Goal: Task Accomplishment & Management: Use online tool/utility

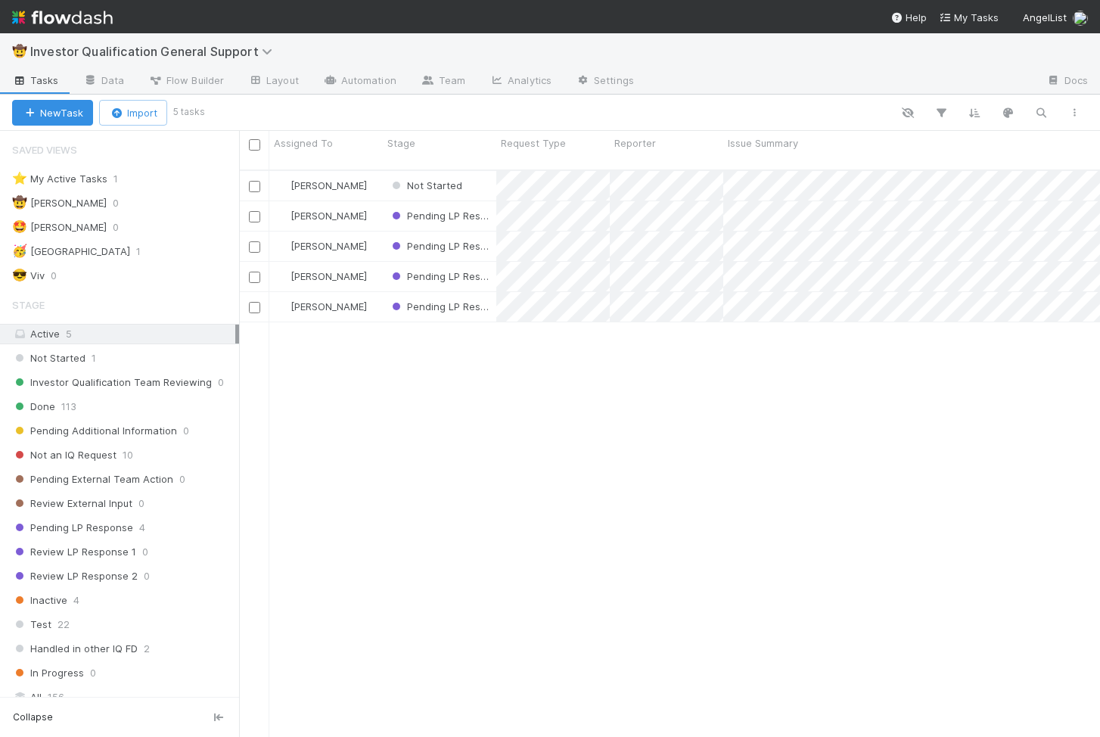
scroll to position [579, 861]
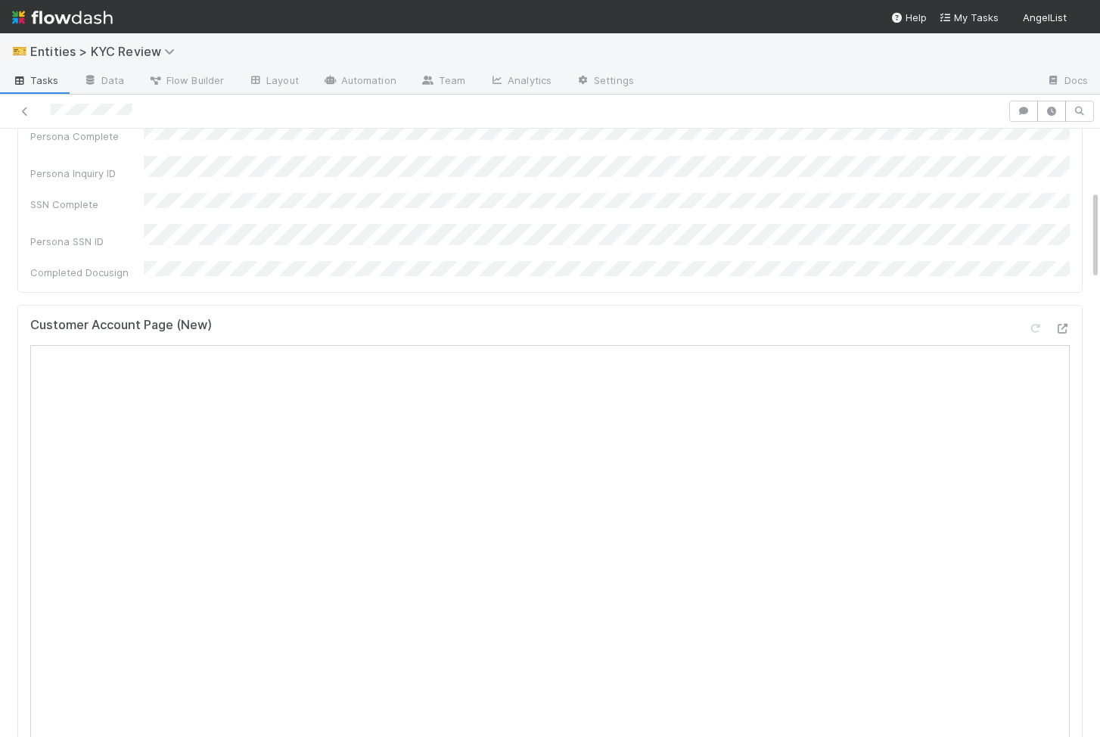
scroll to position [518, 0]
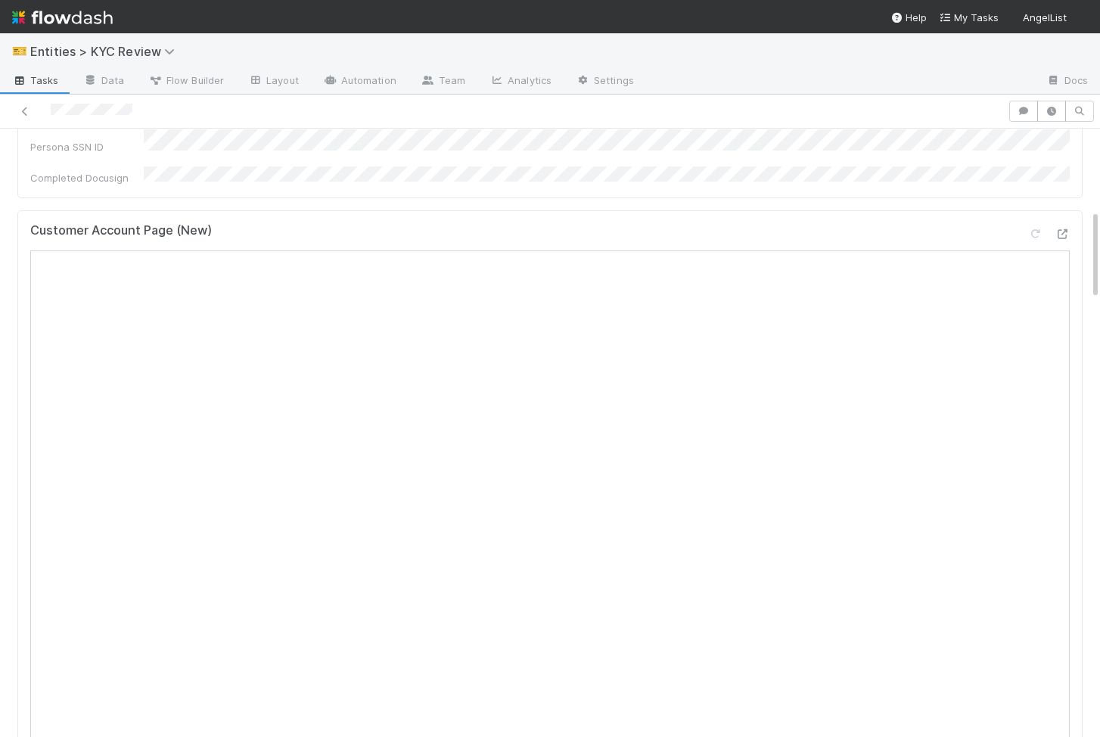
scroll to position [576, 0]
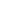
scroll to position [1, 1]
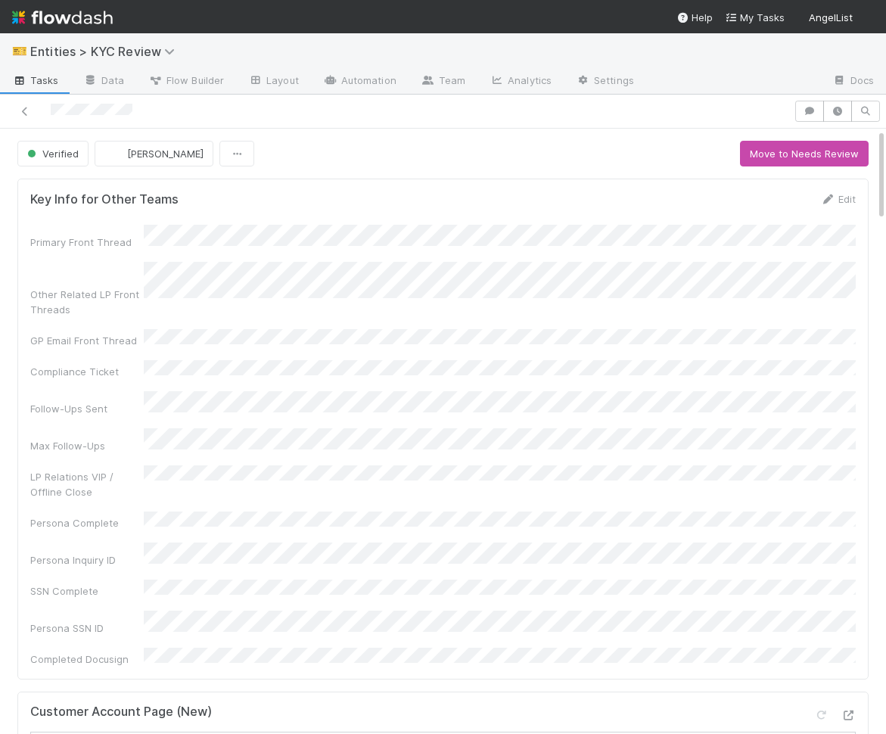
scroll to position [546, 0]
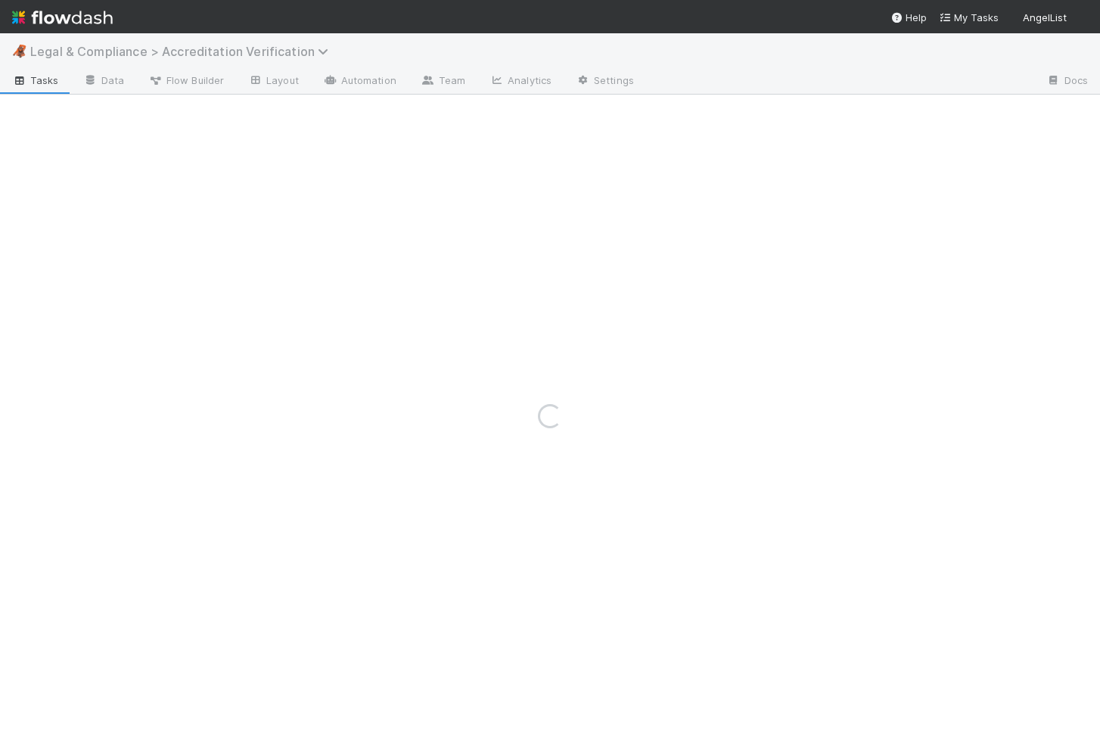
click at [141, 50] on span "Legal & Compliance > Accreditation Verification" at bounding box center [183, 51] width 306 height 15
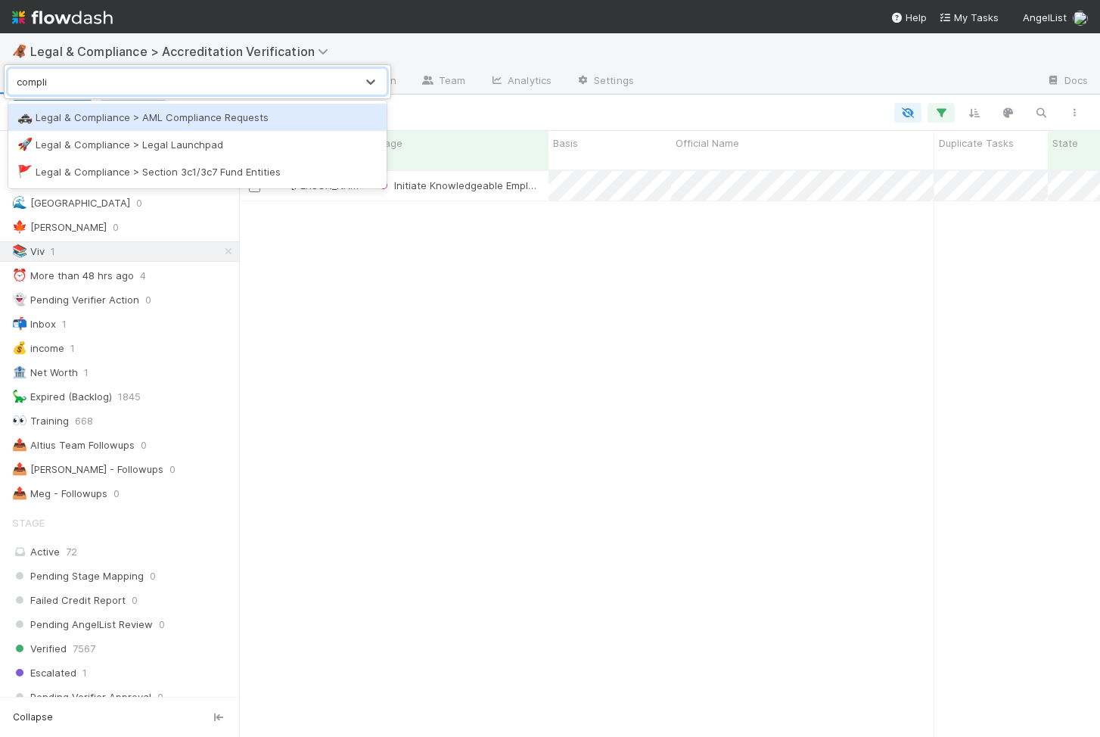
type input "complia"
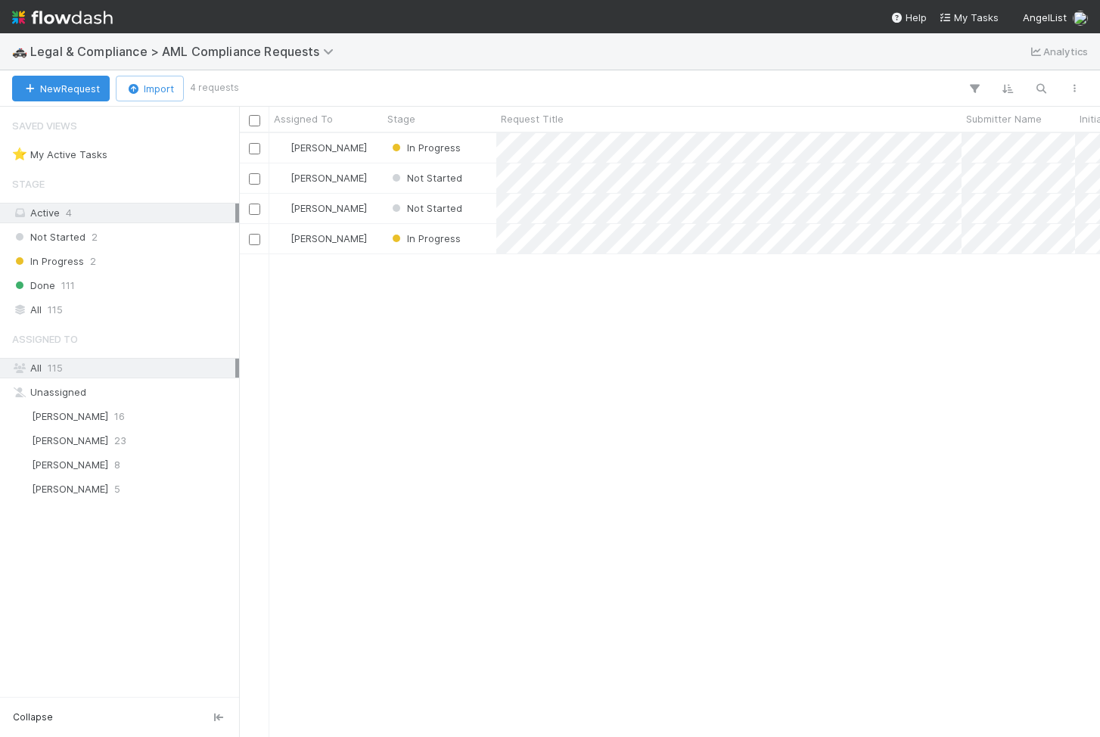
scroll to position [603, 861]
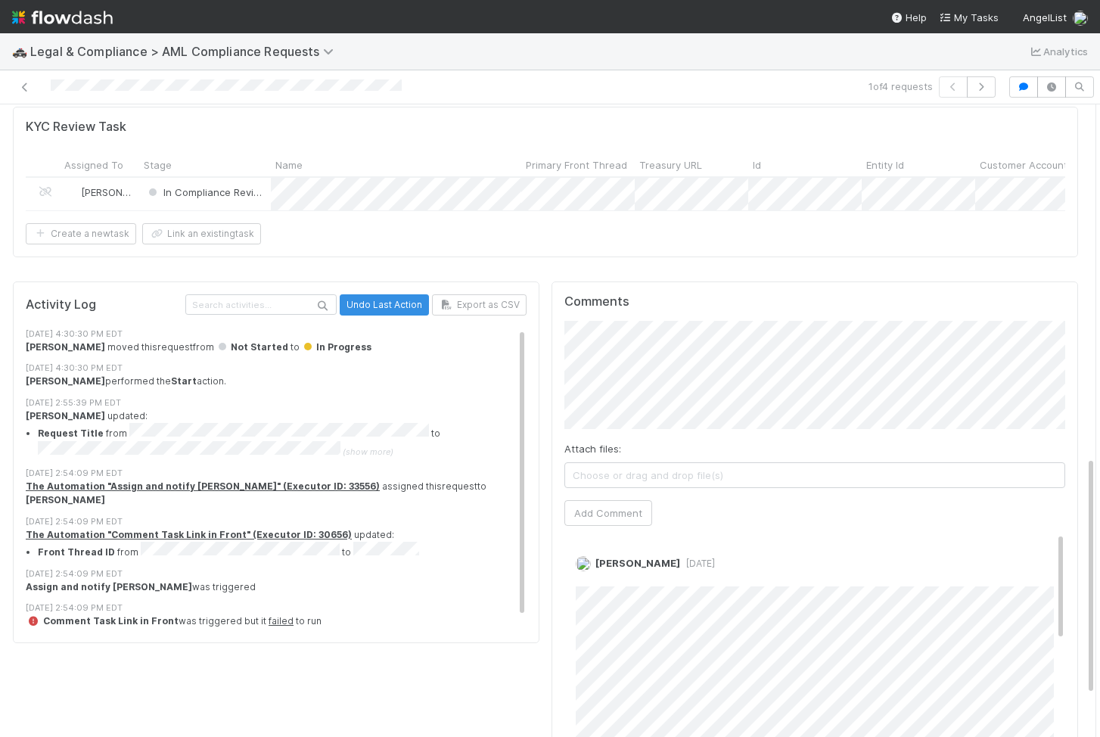
scroll to position [968, 0]
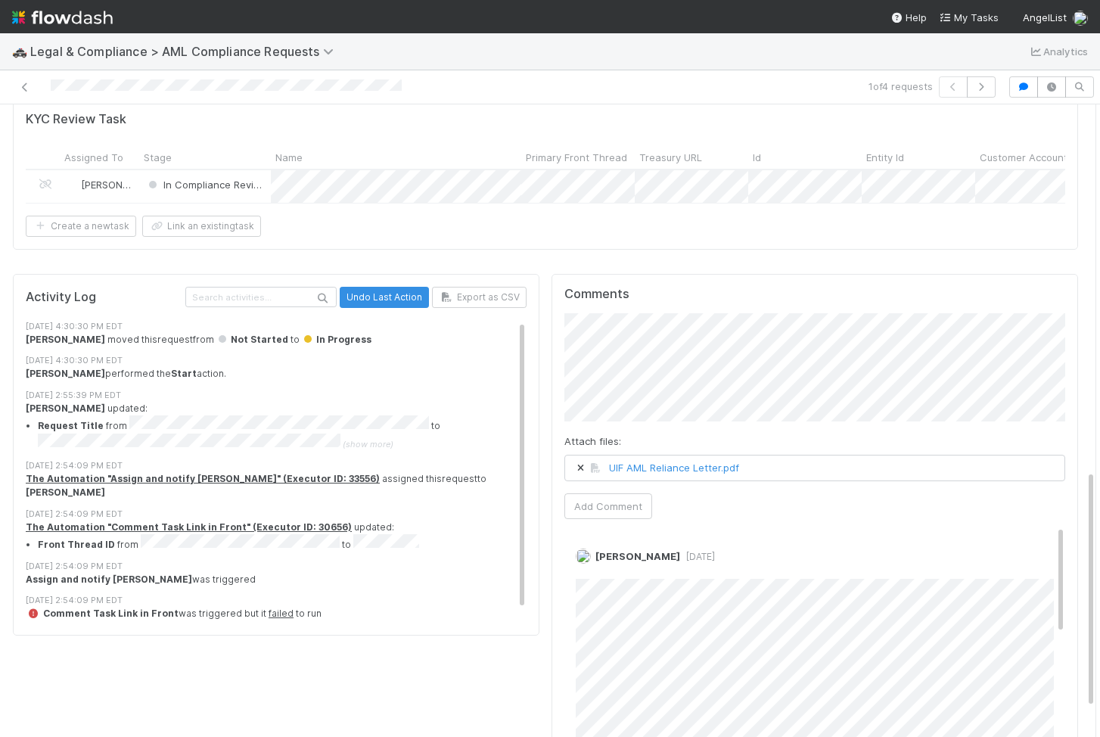
click at [1100, 316] on html "🚓 Legal & Compliance > AML Compliance Requests Analytics 1 of 4 requests In Pro…" at bounding box center [550, 368] width 1100 height 737
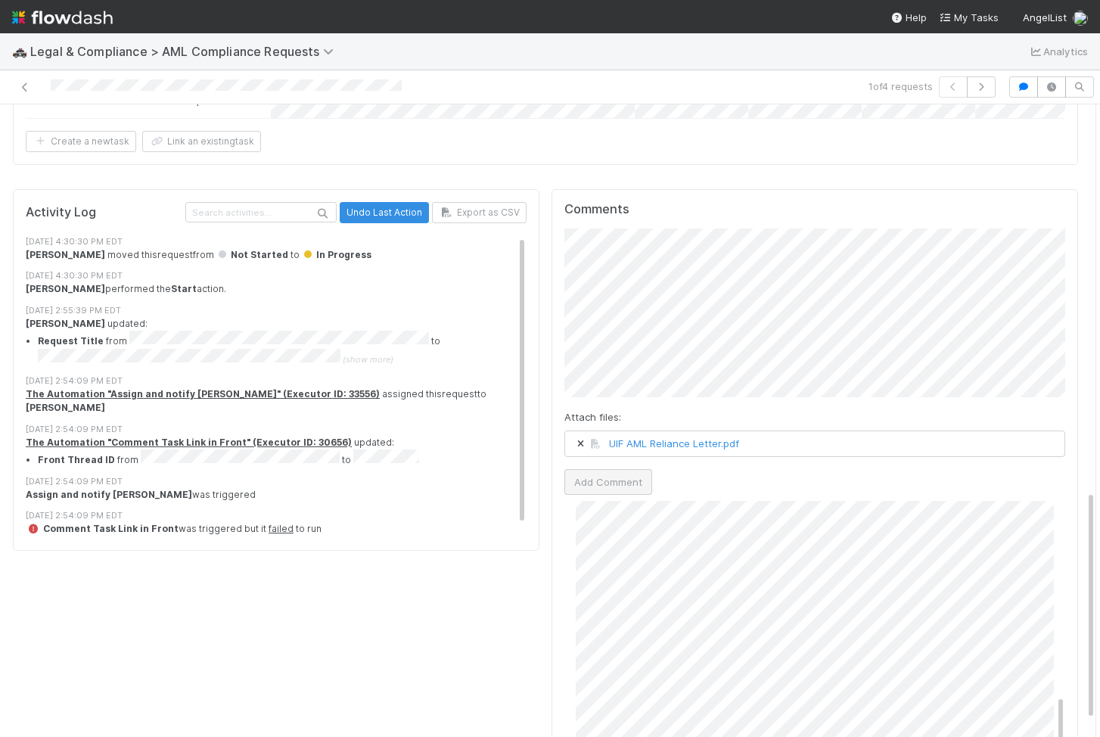
scroll to position [1060, 0]
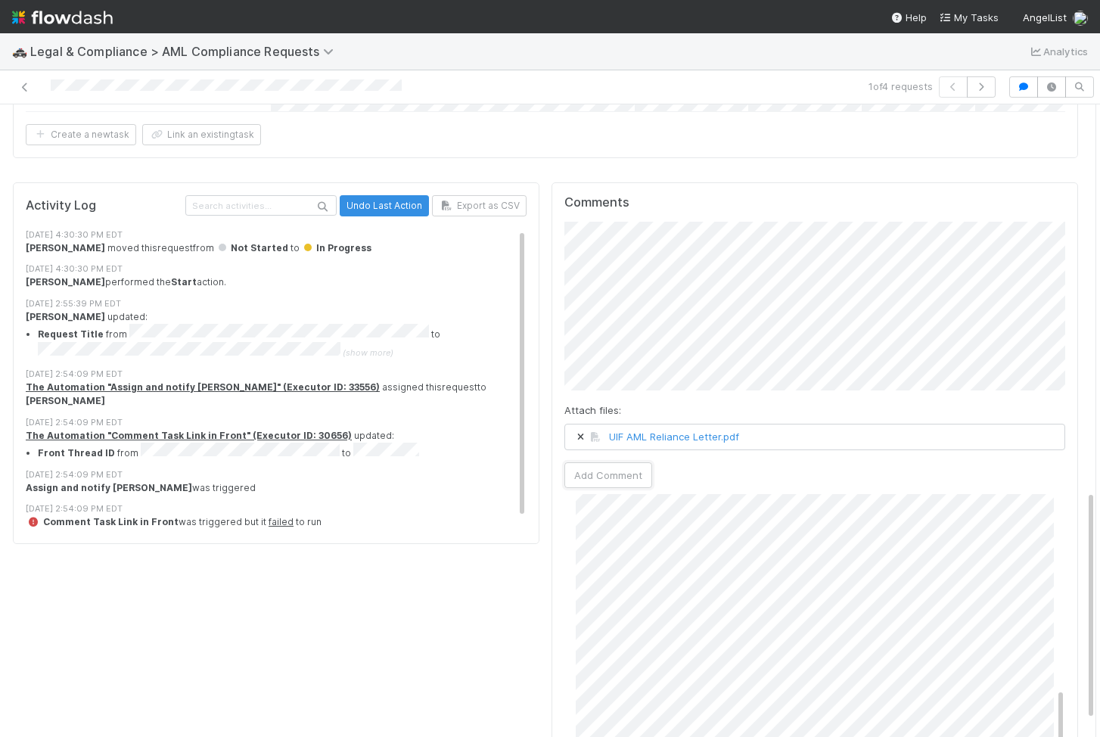
click at [850, 267] on div "Attach files: UIF AML Reliance Letter.pdf Add Comment" at bounding box center [815, 355] width 501 height 266
click at [639, 462] on button "Add Comment" at bounding box center [609, 475] width 88 height 26
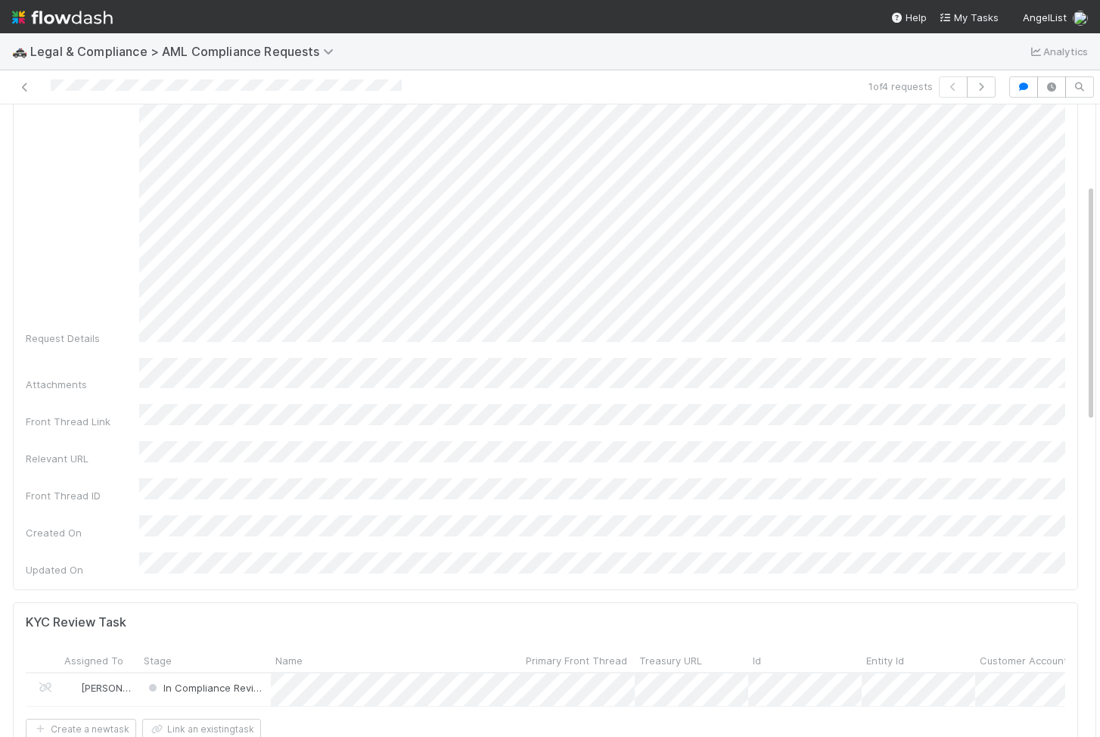
scroll to position [811, 0]
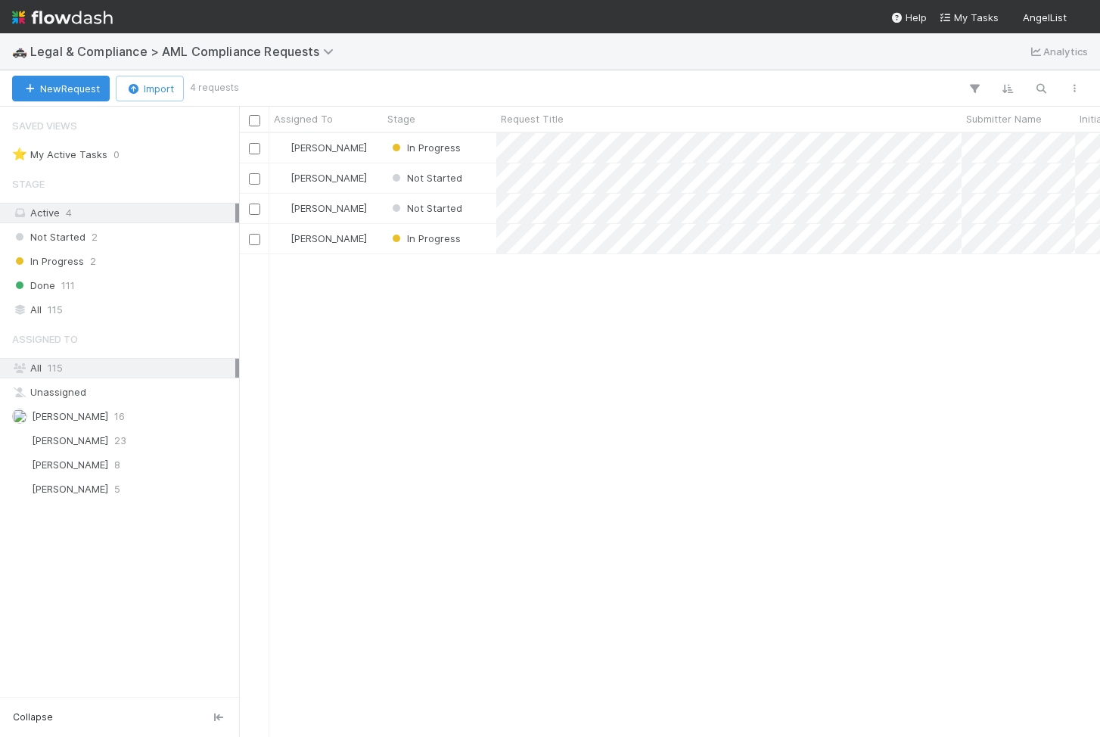
scroll to position [603, 861]
click at [478, 151] on div "In Progress" at bounding box center [440, 148] width 114 height 30
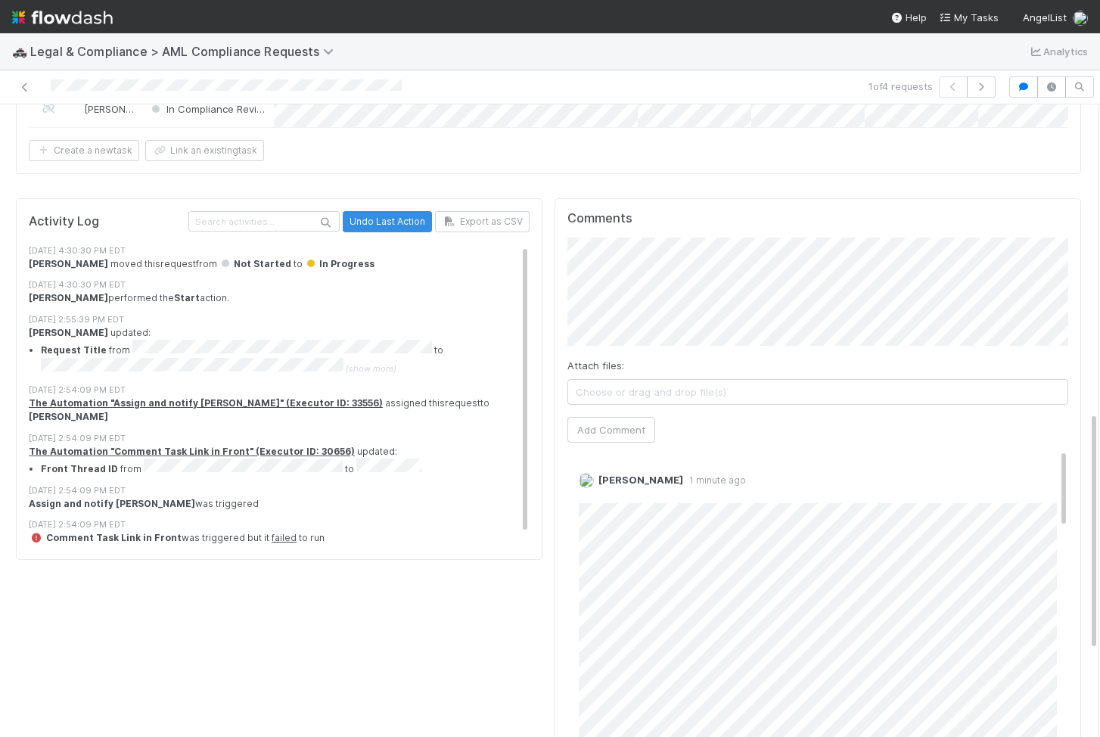
scroll to position [14, 0]
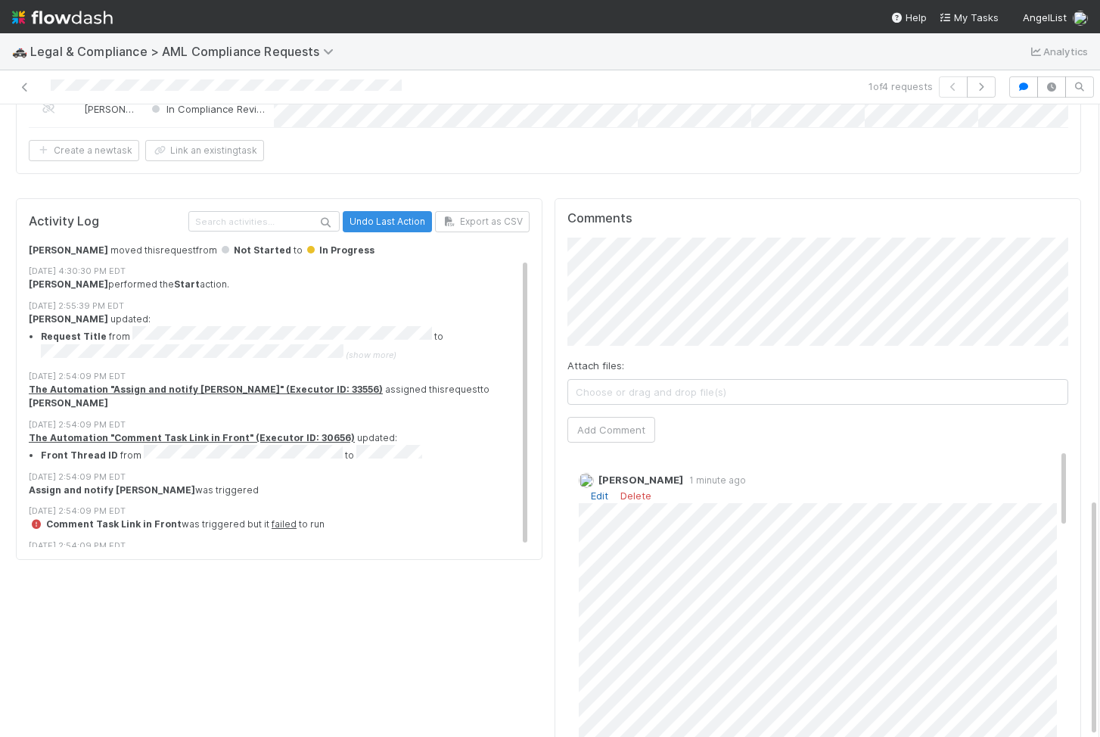
click at [599, 490] on link "Edit" at bounding box center [599, 496] width 17 height 12
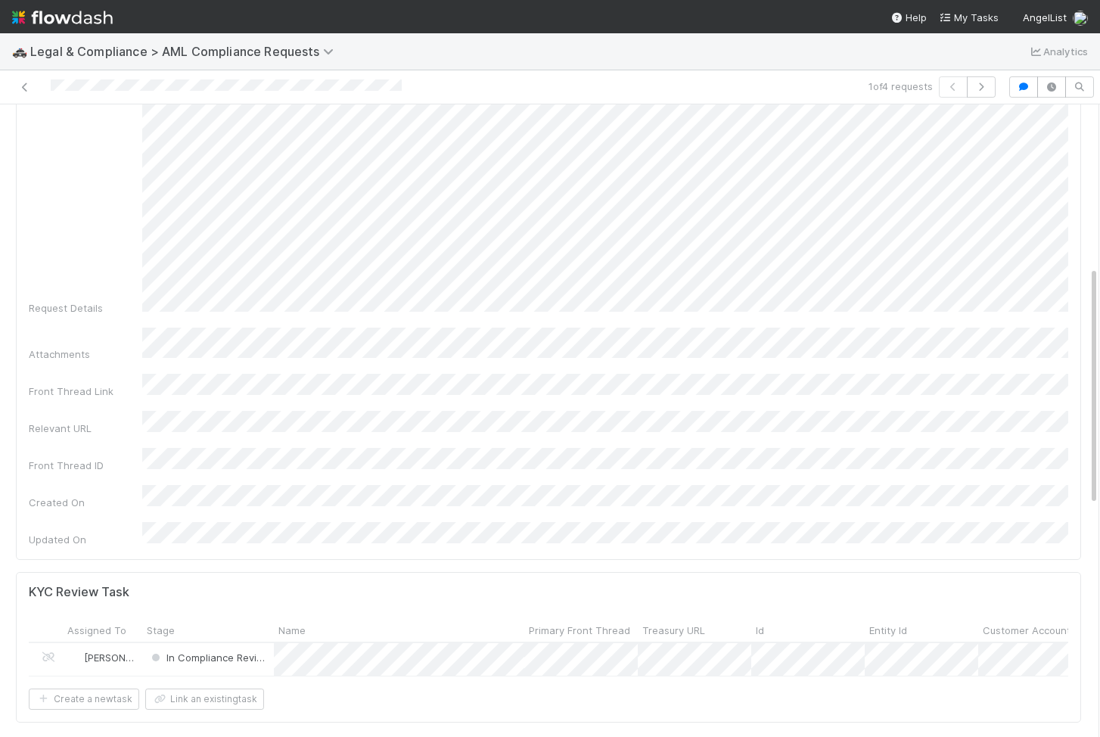
scroll to position [232, 0]
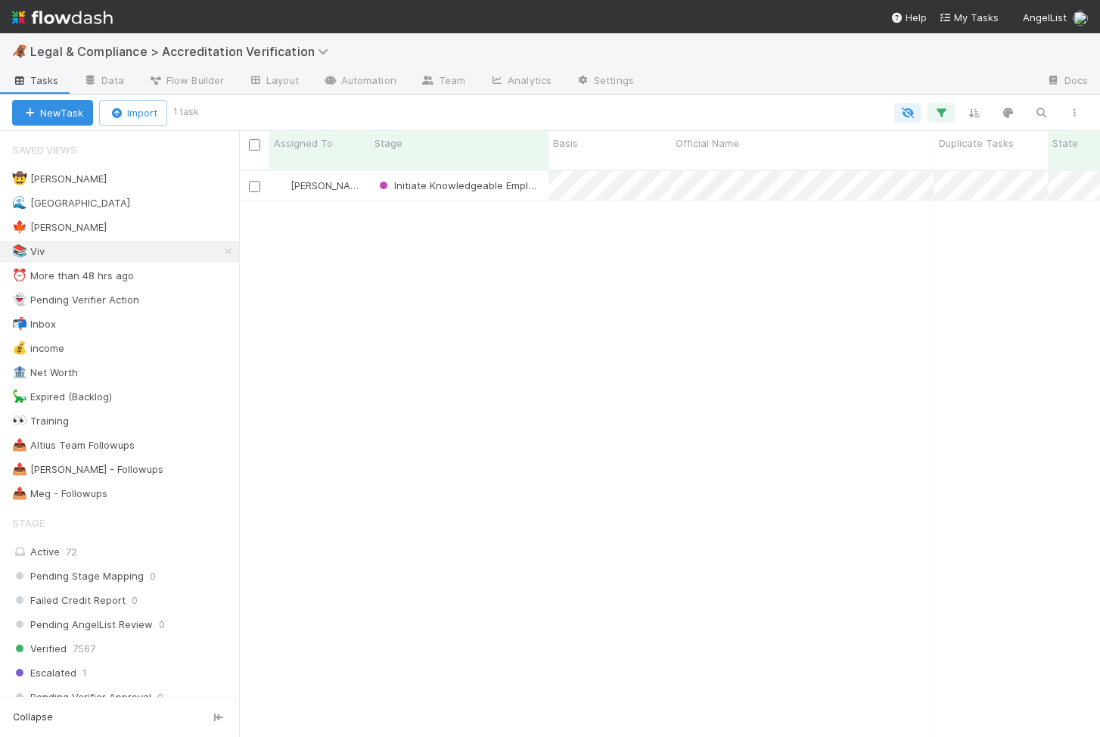
scroll to position [0, 1]
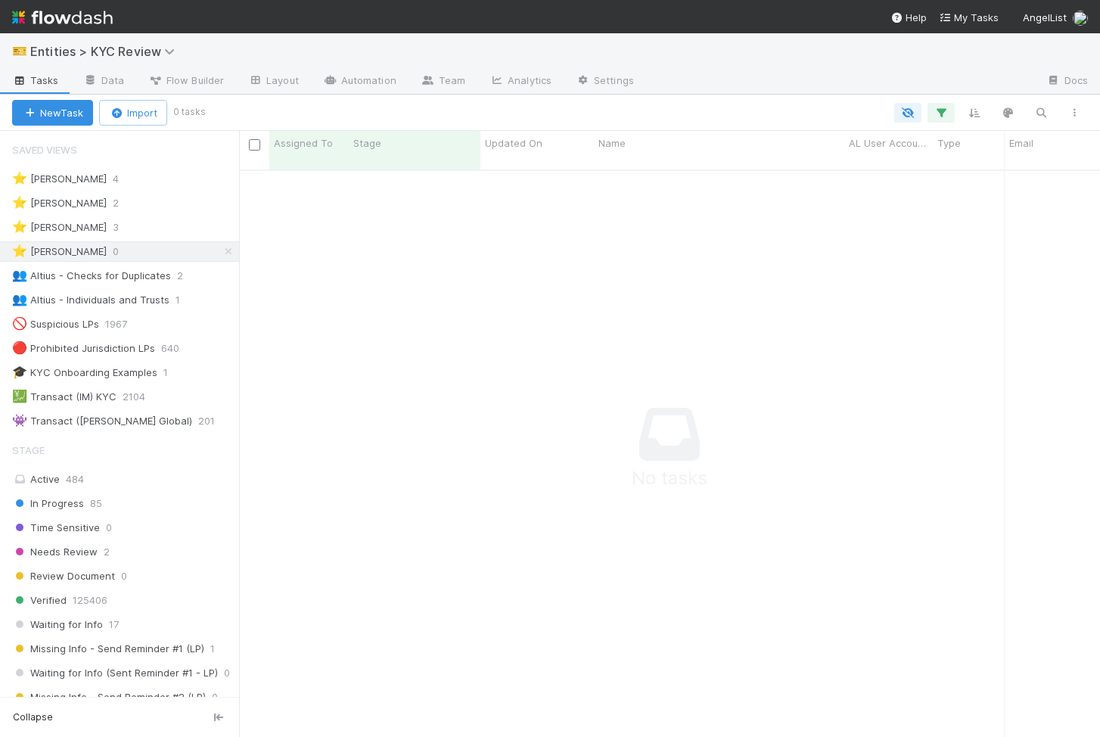
scroll to position [579, 861]
